Goal: Information Seeking & Learning: Learn about a topic

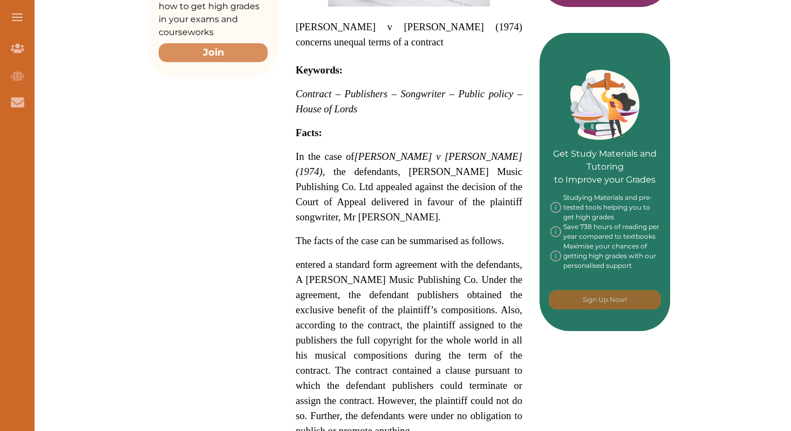
scroll to position [436, 0]
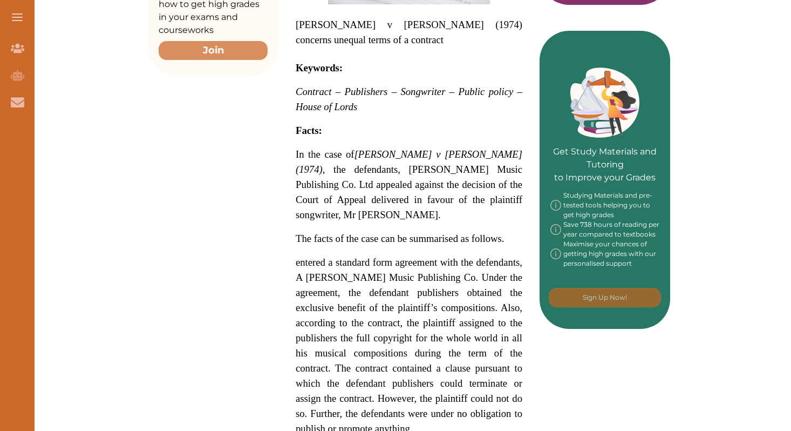
drag, startPoint x: 298, startPoint y: 158, endPoint x: 295, endPoint y: 210, distance: 52.5
click at [295, 210] on div "[PERSON_NAME] v [PERSON_NAME] (1974) concerns unequal terms of a contract Keywo…" at bounding box center [408, 370] width 261 height 1138
drag, startPoint x: 301, startPoint y: 151, endPoint x: 301, endPoint y: 232, distance: 81.0
click at [301, 232] on p "[PERSON_NAME] v [PERSON_NAME] (1974) concerns unequal terms of a contract Keywo…" at bounding box center [409, 405] width 227 height 1067
click at [384, 137] on img at bounding box center [396, 144] width 30 height 30
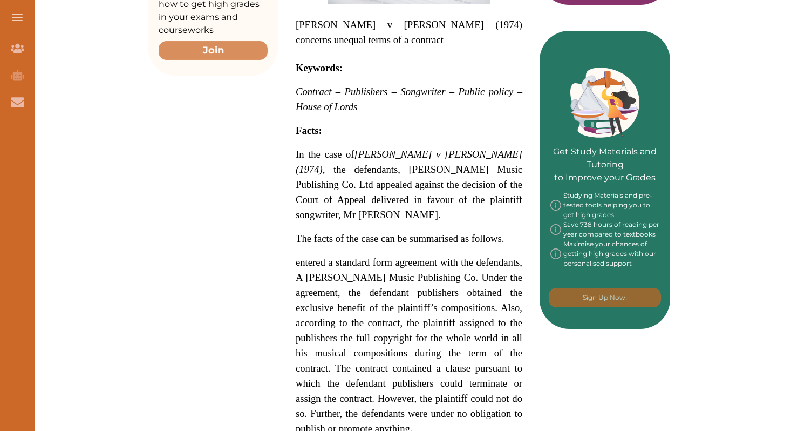
click at [277, 81] on div "We do not allow selecting and copying of our content. You can get our subscript…" at bounding box center [395, 215] width 791 height 431
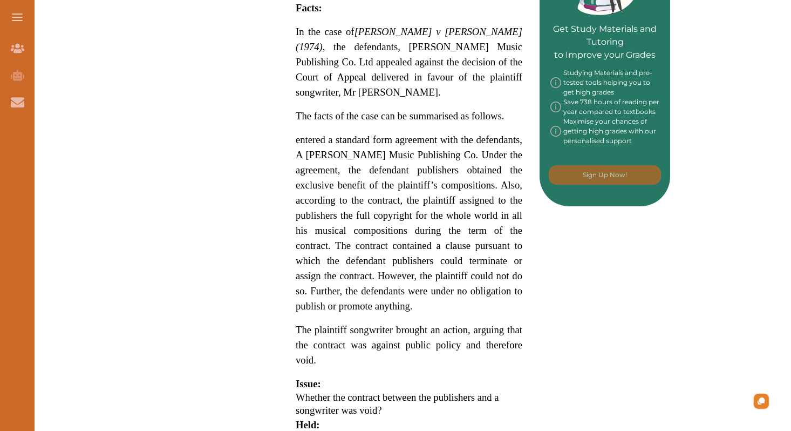
scroll to position [0, 0]
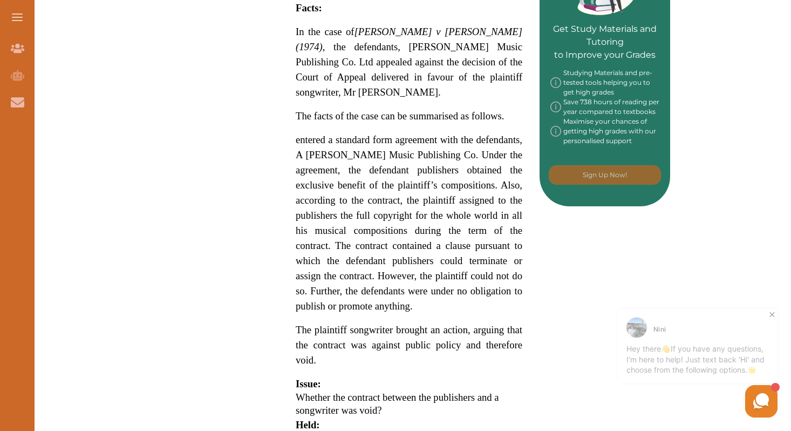
click at [773, 308] on icon at bounding box center [772, 310] width 11 height 11
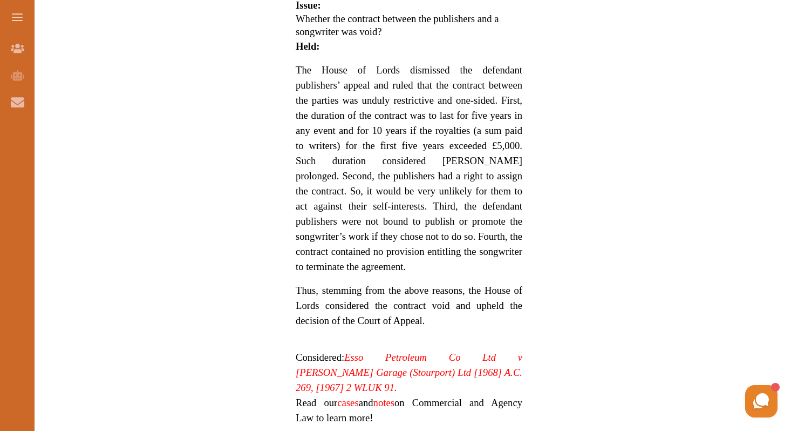
scroll to position [937, 0]
drag, startPoint x: 356, startPoint y: 203, endPoint x: 353, endPoint y: 244, distance: 41.1
click at [353, 244] on span "The House of Lords dismissed the defendant publishers’ appeal and ruled that th…" at bounding box center [409, 167] width 227 height 208
click at [326, 314] on div "We do not allow selecting and copying of our content. You can get our subscript…" at bounding box center [395, 215] width 791 height 431
